Goal: Task Accomplishment & Management: Use online tool/utility

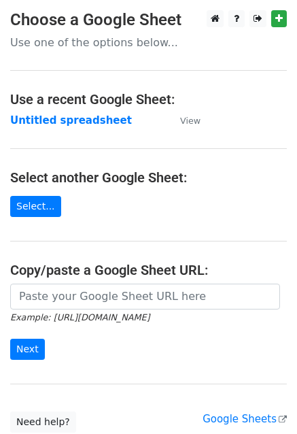
click at [87, 117] on strong "Untitled spreadsheet" at bounding box center [71, 120] width 122 height 12
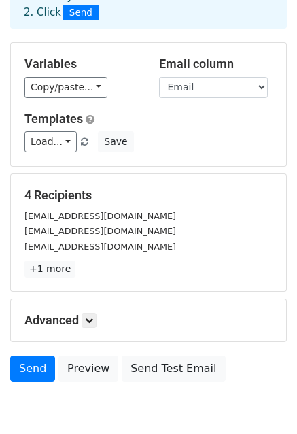
scroll to position [101, 0]
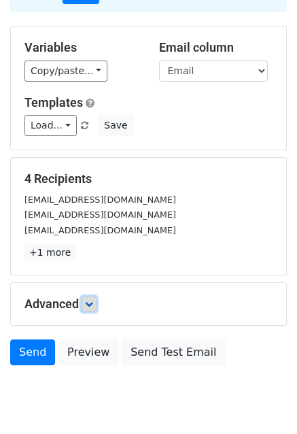
click at [89, 303] on icon at bounding box center [89, 304] width 8 height 8
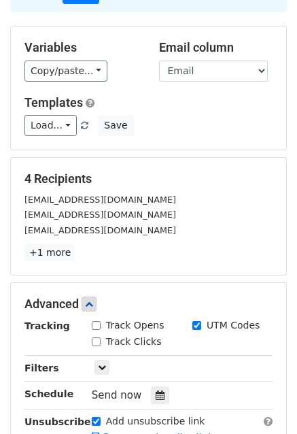
click at [95, 325] on input "Track Opens" at bounding box center [96, 325] width 9 height 9
checkbox input "true"
click at [98, 338] on input "Track Clicks" at bounding box center [96, 342] width 9 height 9
checkbox input "true"
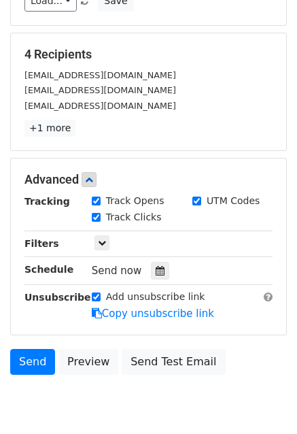
scroll to position [279, 0]
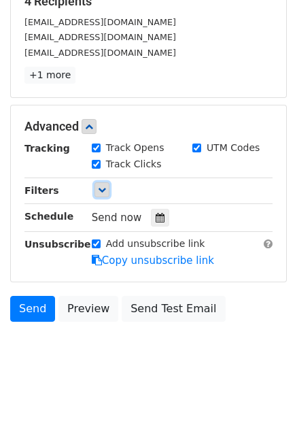
click at [108, 188] on link at bounding box center [102, 189] width 15 height 15
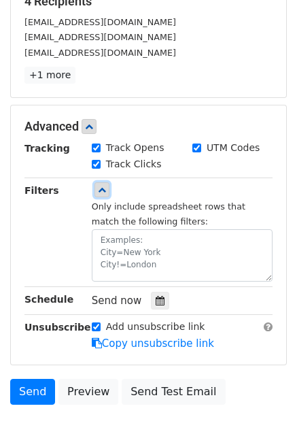
click at [102, 186] on icon at bounding box center [102, 190] width 8 height 8
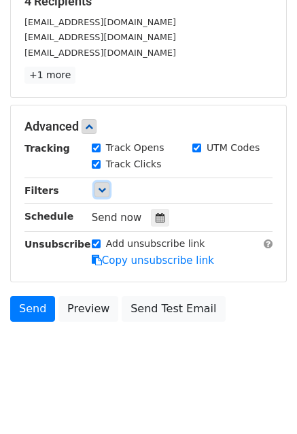
click at [102, 186] on icon at bounding box center [102, 190] width 8 height 8
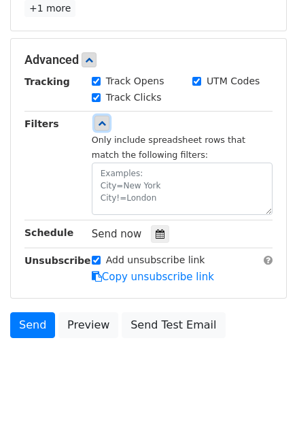
scroll to position [362, 0]
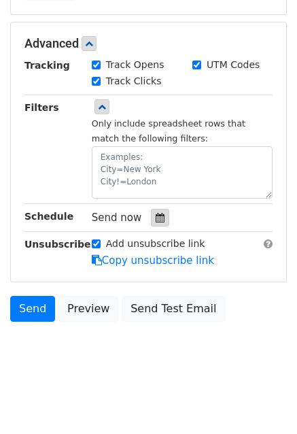
click at [156, 213] on icon at bounding box center [160, 218] width 9 height 10
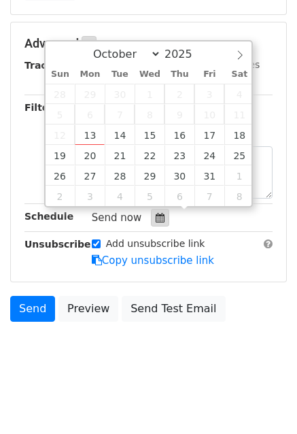
click at [156, 213] on icon at bounding box center [160, 218] width 9 height 10
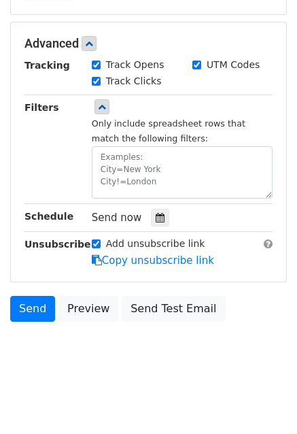
click at [22, 321] on div "Send Preview Send Test Email" at bounding box center [148, 312] width 297 height 33
click at [28, 313] on link "Send" at bounding box center [32, 309] width 45 height 26
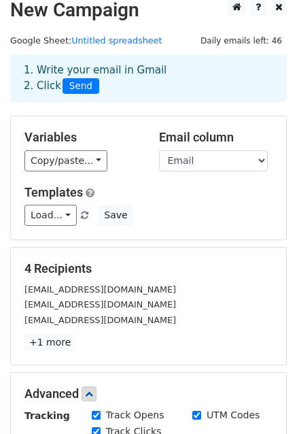
scroll to position [0, 0]
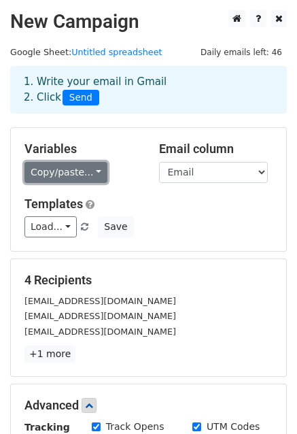
click at [89, 178] on link "Copy/paste..." at bounding box center [66, 172] width 83 height 21
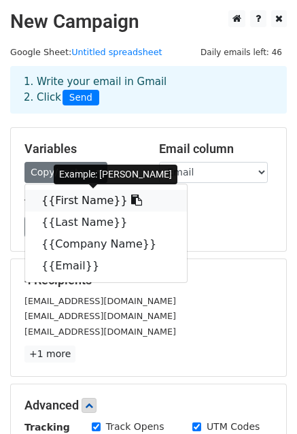
click at [79, 197] on link "{{First Name}}" at bounding box center [106, 201] width 162 height 22
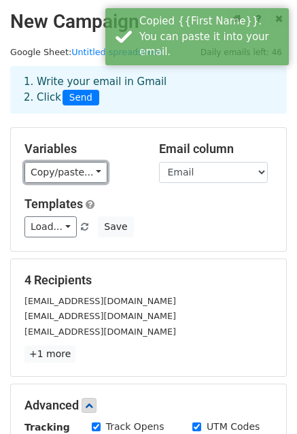
click at [91, 170] on link "Copy/paste..." at bounding box center [66, 172] width 83 height 21
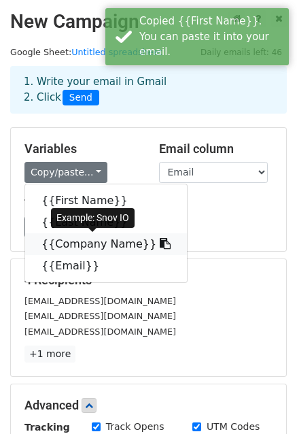
click at [69, 237] on link "{{Company Name}}" at bounding box center [106, 244] width 162 height 22
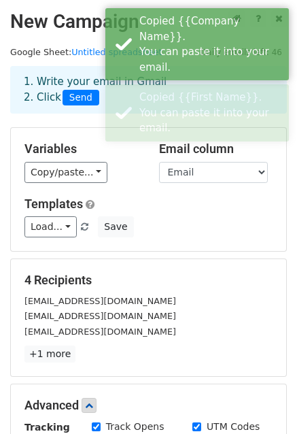
click at [67, 184] on div "Variables Copy/paste... {{First Name}} {{Last Name}} {{Company Name}} {{Email}}…" at bounding box center [149, 189] width 276 height 123
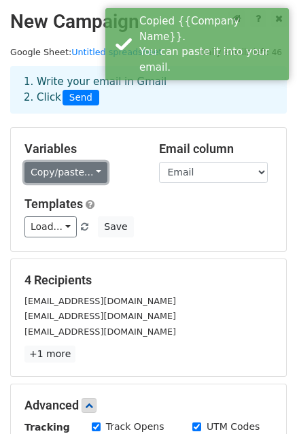
click at [67, 182] on link "Copy/paste..." at bounding box center [66, 172] width 83 height 21
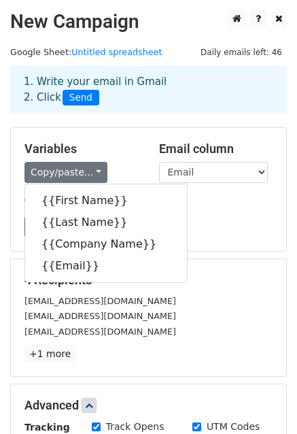
click at [181, 296] on div "farhanazizumrani95@gmail.com" at bounding box center [148, 301] width 269 height 16
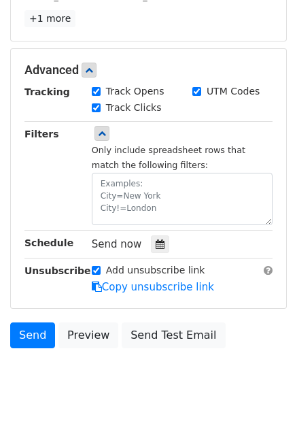
scroll to position [362, 0]
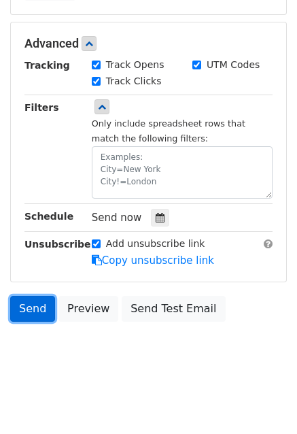
click at [42, 310] on link "Send" at bounding box center [32, 309] width 45 height 26
